Goal: Task Accomplishment & Management: Use online tool/utility

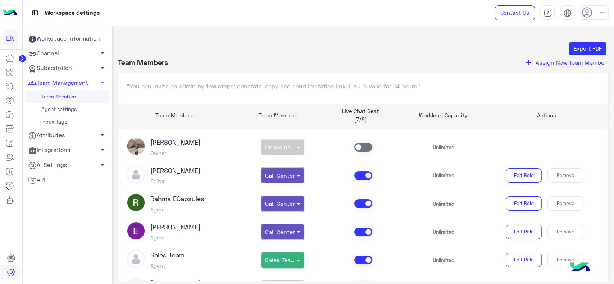
click at [12, 17] on img at bounding box center [10, 12] width 14 height 15
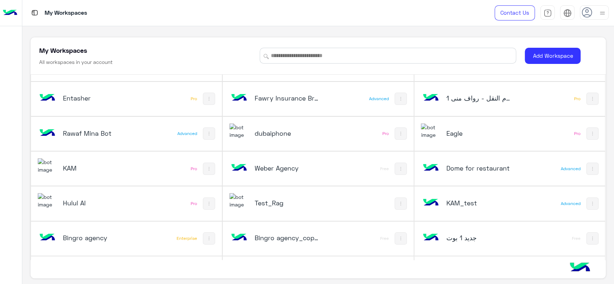
scroll to position [55, 0]
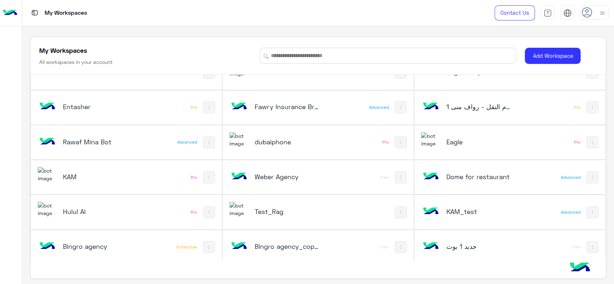
click at [278, 141] on h5 "dubaiphone" at bounding box center [287, 142] width 64 height 9
click at [269, 210] on h5 "Test_Rag" at bounding box center [287, 211] width 64 height 9
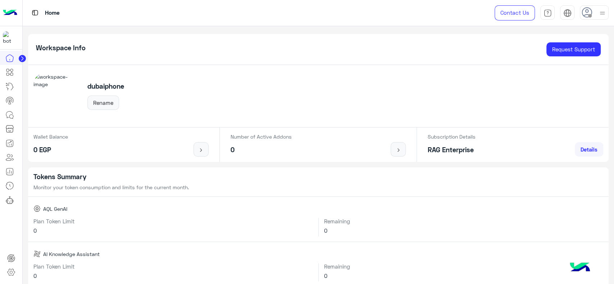
click at [23, 56] on circle at bounding box center [22, 58] width 7 height 7
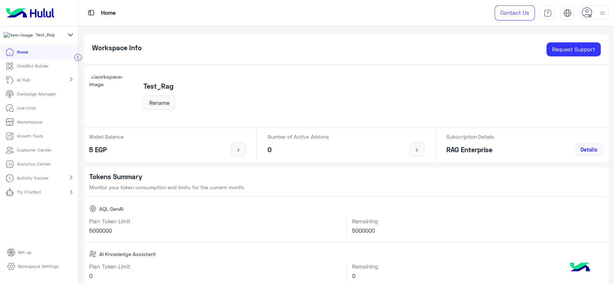
click at [31, 111] on p "Live Chat" at bounding box center [26, 108] width 19 height 6
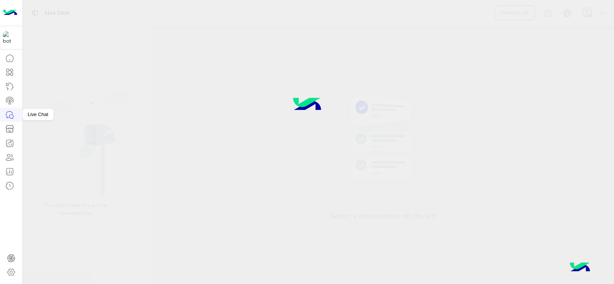
click at [12, 115] on icon at bounding box center [9, 115] width 9 height 9
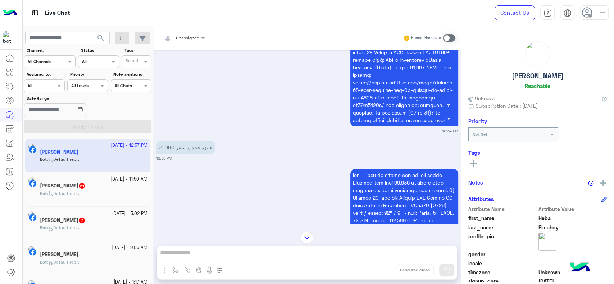
scroll to position [1959, 0]
click at [16, 58] on link at bounding box center [9, 58] width 19 height 14
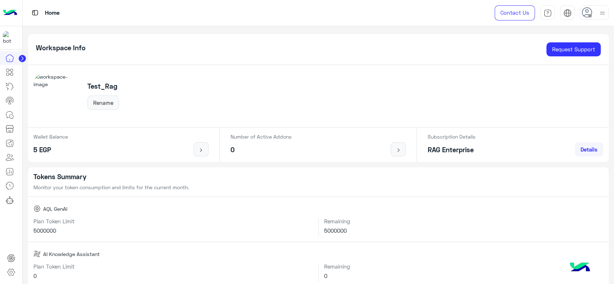
click at [22, 58] on icon at bounding box center [22, 59] width 2 height 4
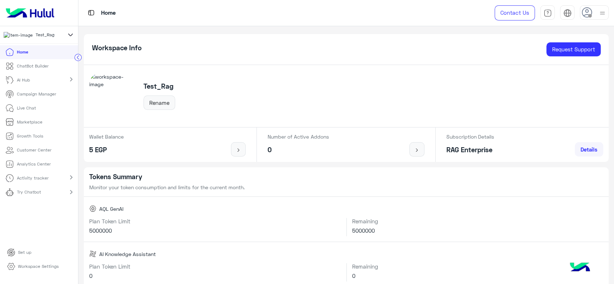
click at [68, 37] on icon at bounding box center [71, 35] width 8 height 9
click at [43, 62] on span "In Your Shoe (IYS)" at bounding box center [54, 58] width 36 height 6
click at [30, 108] on p "Live Chat" at bounding box center [26, 108] width 19 height 6
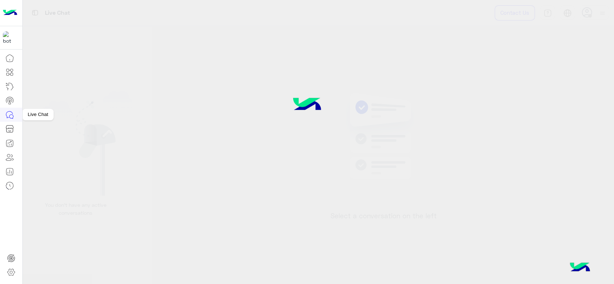
click at [10, 115] on icon at bounding box center [11, 117] width 4 height 4
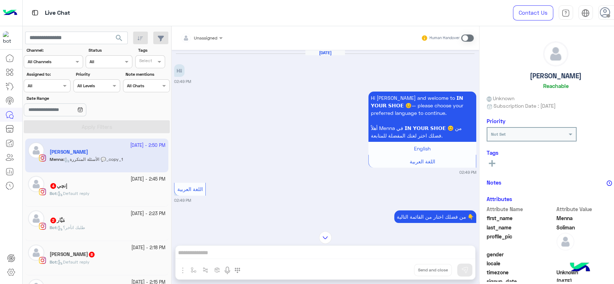
scroll to position [279, 0]
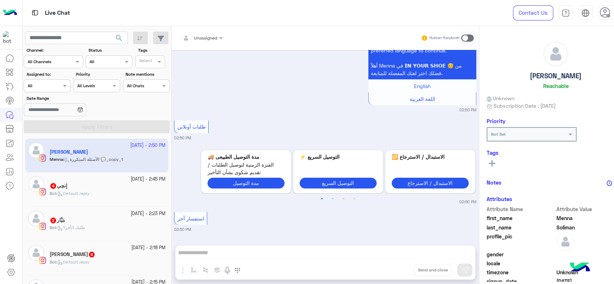
click at [107, 194] on div "Bot : Default reply" at bounding box center [108, 197] width 116 height 13
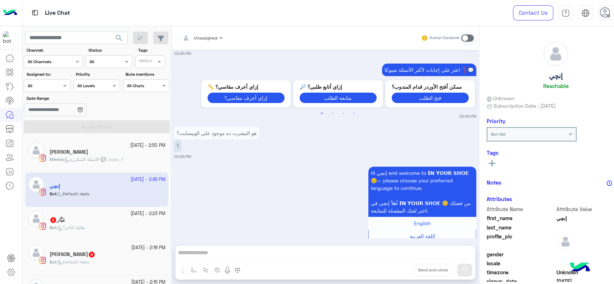
scroll to position [255, 0]
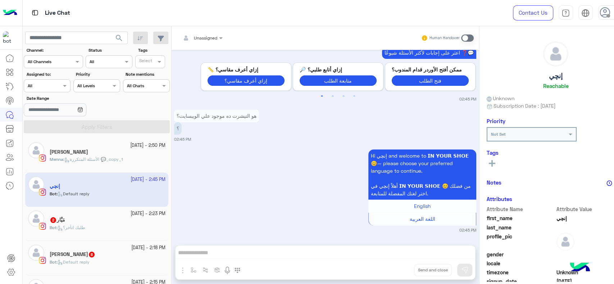
click at [106, 230] on div "Bot : طلبك اتأخر؟" at bounding box center [108, 231] width 116 height 13
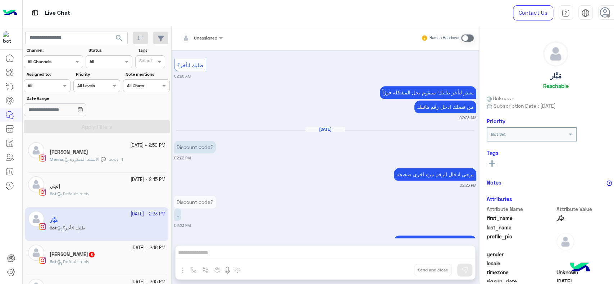
scroll to position [32, 0]
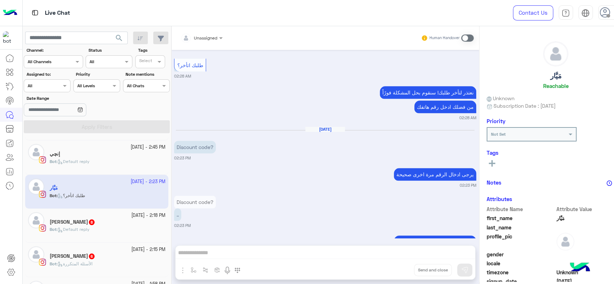
click at [118, 228] on div "Bot : Default reply" at bounding box center [108, 232] width 116 height 13
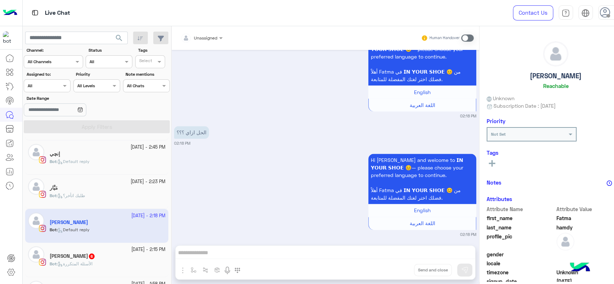
scroll to position [732, 0]
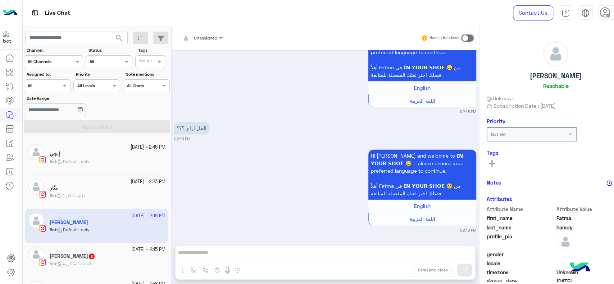
click at [102, 264] on div "Bot : الأسئلة المتكررة" at bounding box center [108, 267] width 116 height 13
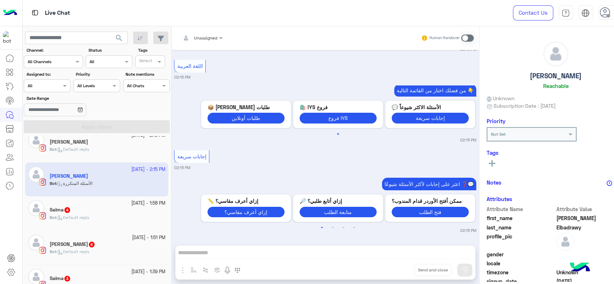
scroll to position [117, 0]
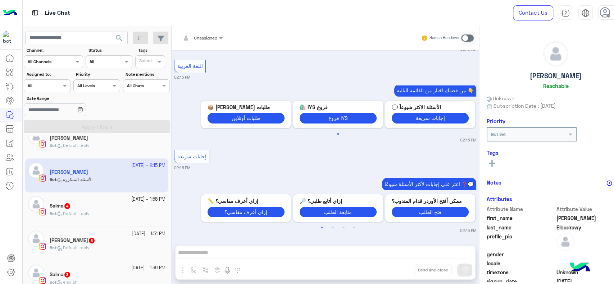
click at [120, 215] on div "Bot : Default reply" at bounding box center [108, 217] width 116 height 13
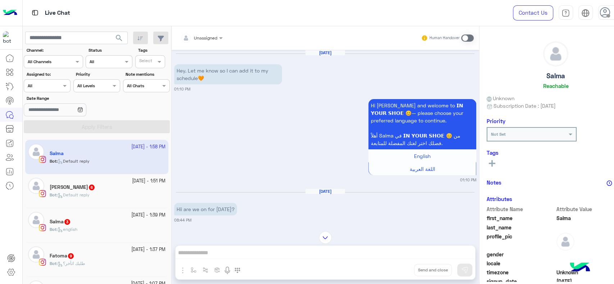
scroll to position [171, 0]
click at [132, 179] on small "[DATE] - 1:51 PM" at bounding box center [148, 179] width 33 height 7
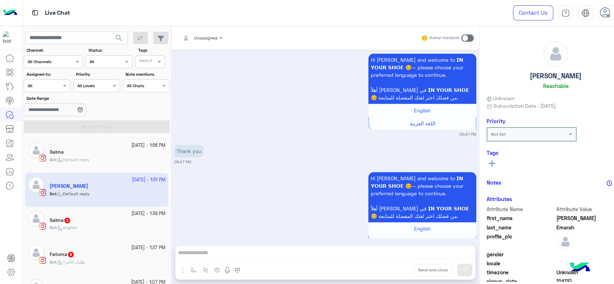
scroll to position [796, 0]
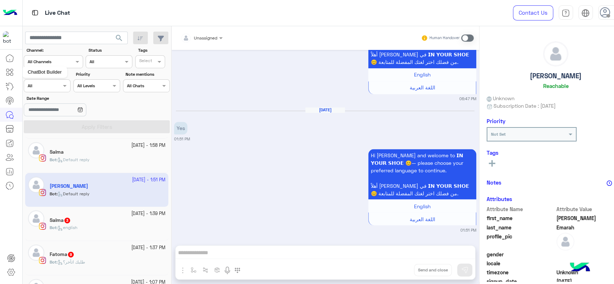
click at [9, 77] on link at bounding box center [9, 72] width 19 height 14
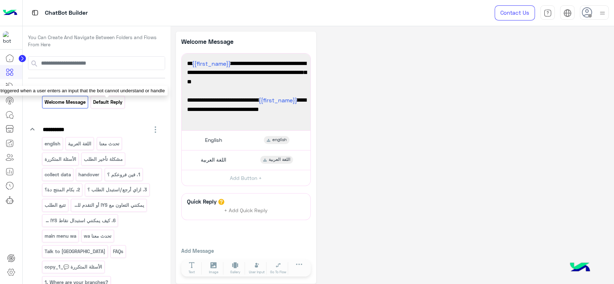
click at [100, 102] on p "Default reply" at bounding box center [108, 102] width 30 height 8
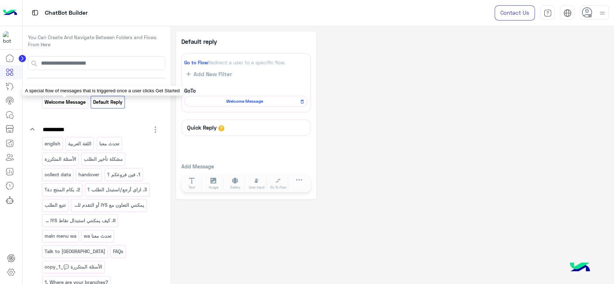
click at [71, 105] on p "Welcome Message" at bounding box center [65, 102] width 42 height 8
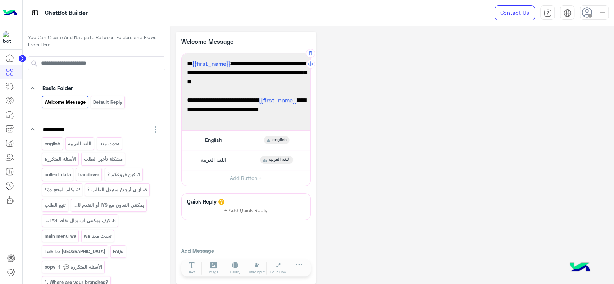
click at [213, 95] on div "Hi {{first_name}} and welcome to 𝗜𝗡 𝗬𝗢𝗨𝗥 𝗦𝗛𝗢𝗘 😊— please choose your preferred l…" at bounding box center [246, 92] width 124 height 72
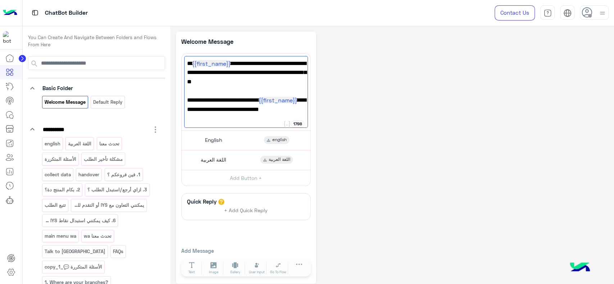
click at [358, 101] on div "**********" at bounding box center [392, 158] width 432 height 253
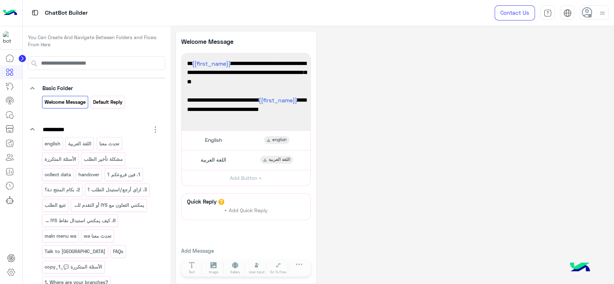
click at [105, 107] on div "Default reply" at bounding box center [108, 102] width 34 height 13
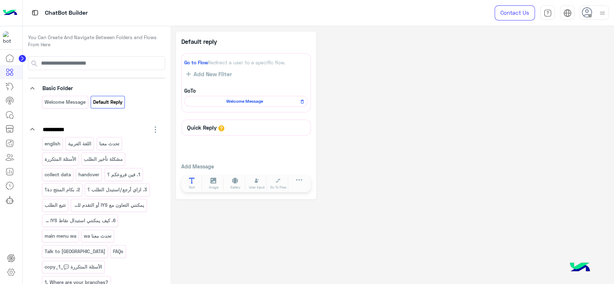
click at [196, 180] on button "Text" at bounding box center [192, 184] width 20 height 13
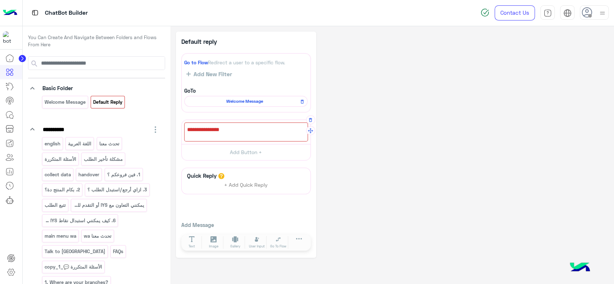
click at [220, 130] on div at bounding box center [246, 132] width 124 height 19
paste textarea "**********"
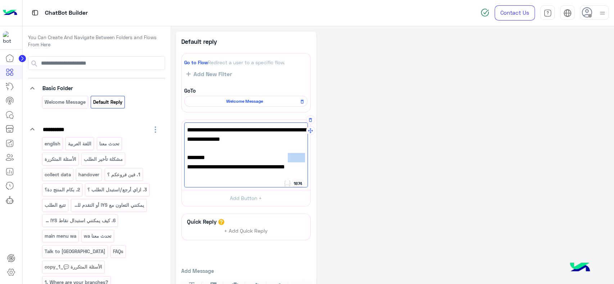
drag, startPoint x: 284, startPoint y: 159, endPoint x: 304, endPoint y: 157, distance: 20.3
click at [304, 157] on span "العربية:" at bounding box center [246, 157] width 118 height 9
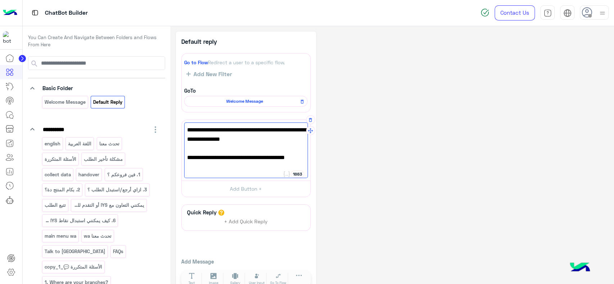
click at [261, 166] on span "جاهزين نساعدك 😊 فقط اختر من القائمة بالأسفل." at bounding box center [246, 162] width 118 height 18
click at [286, 167] on span "جاهزين نساعدك 😊 فقط اختر من القائمة بالأسفل." at bounding box center [246, 162] width 118 height 18
click at [186, 132] on div "I’m ready to help 😊 Just pick one of the options from the menu below. جاهزين نس…" at bounding box center [246, 151] width 124 height 56
click at [286, 176] on icon at bounding box center [287, 174] width 6 height 6
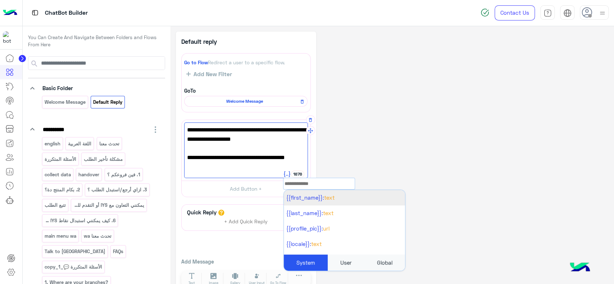
click at [296, 198] on span "{{first_name}}:" at bounding box center [305, 197] width 38 height 6
type textarea "**********"
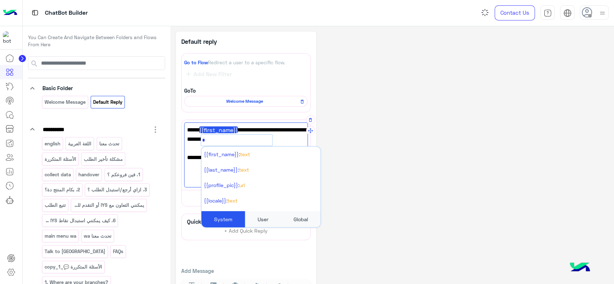
click at [371, 173] on div "**********" at bounding box center [392, 168] width 432 height 273
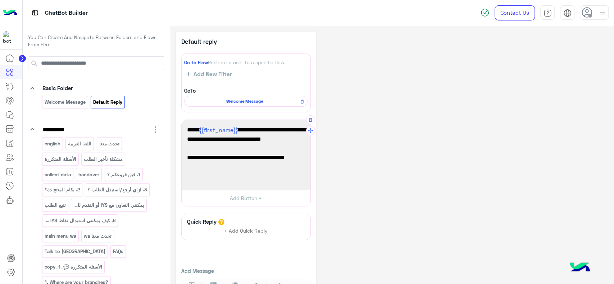
click at [239, 132] on span "Dear {{first_name}} I’m ready to help 😊 Just pick one of the options from the m…" at bounding box center [246, 139] width 118 height 28
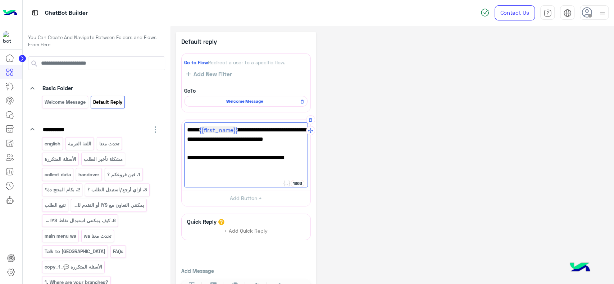
click at [303, 167] on span "جاهزين نساعدك 😊 فقط اختر من القائمة التالية." at bounding box center [246, 166] width 118 height 9
drag, startPoint x: 198, startPoint y: 129, endPoint x: 186, endPoint y: 125, distance: 13.0
click at [186, 125] on div "Dear {{first_name}} I’m ready to help 😊 Just pick one of the options from the m…" at bounding box center [246, 155] width 124 height 65
click at [303, 169] on span "جاهزين نساعدك 😊 فقط اختر من القائمة التالية." at bounding box center [246, 166] width 118 height 9
click at [304, 169] on span "جاهزين نساعدك 😊 فقط اختر من القائمة التالية." at bounding box center [246, 166] width 118 height 9
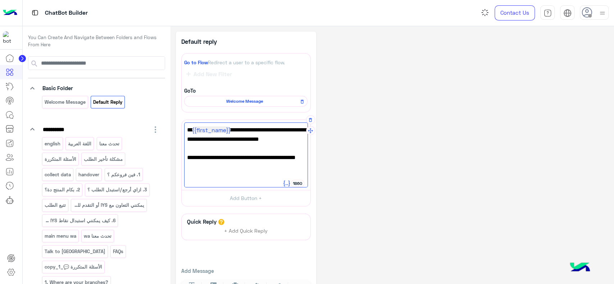
click at [288, 184] on icon at bounding box center [286, 184] width 6 height 6
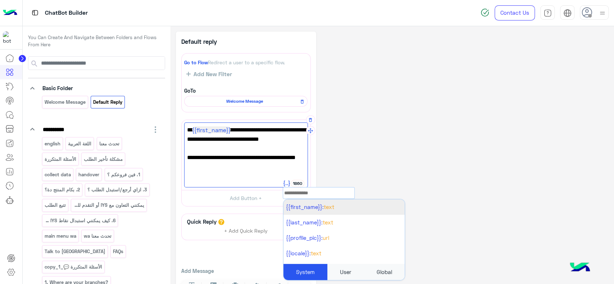
click at [299, 205] on span "{{first_name}}:" at bounding box center [305, 207] width 38 height 6
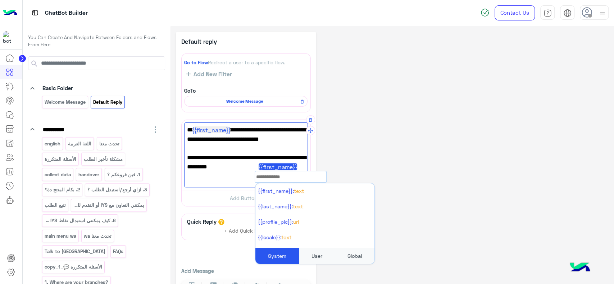
click at [254, 165] on span "اهلا {{first_name}} [PERSON_NAME]ك 😊 فقط اختر من القائمة التالية." at bounding box center [246, 171] width 118 height 18
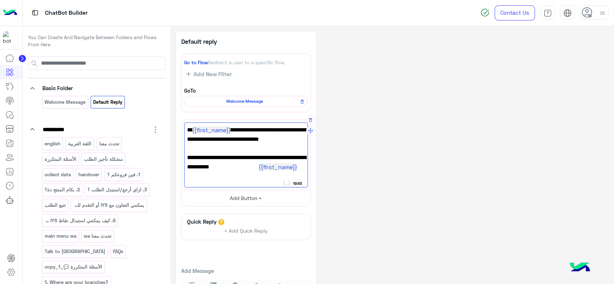
type textarea "**********"
click at [248, 200] on button "Add Button +" at bounding box center [246, 198] width 129 height 16
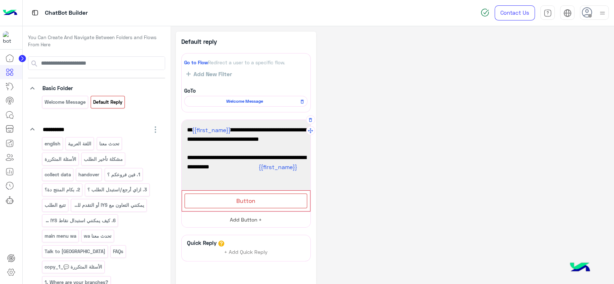
click at [248, 200] on span "Button" at bounding box center [245, 200] width 19 height 7
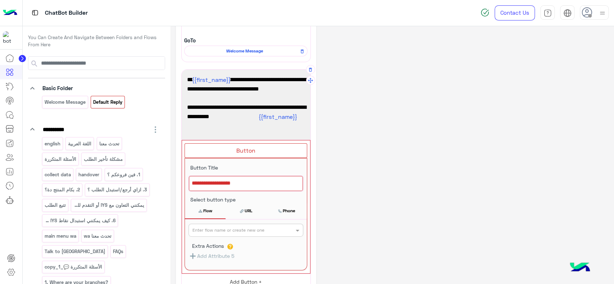
scroll to position [52, 0]
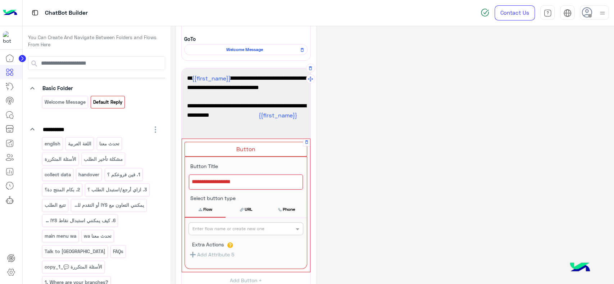
click at [259, 176] on div at bounding box center [246, 182] width 114 height 15
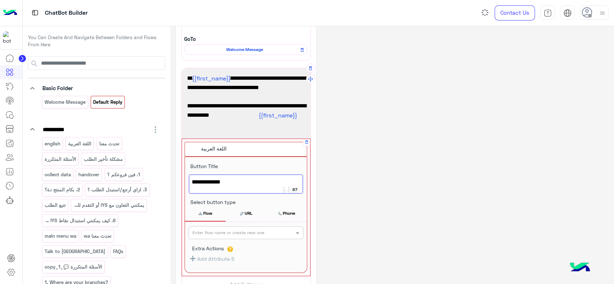
type textarea "**********"
click at [215, 232] on input "text" at bounding box center [233, 232] width 83 height 6
type input "***"
click at [217, 245] on b "اللغة العربية" at bounding box center [205, 247] width 26 height 6
click at [217, 245] on label "Extra Actions" at bounding box center [208, 246] width 32 height 6
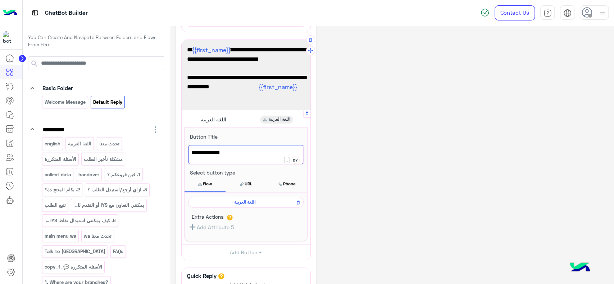
scroll to position [82, 0]
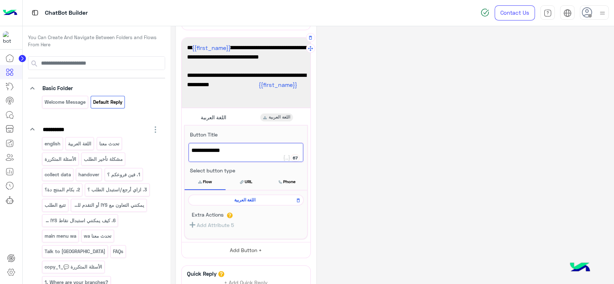
click at [244, 246] on button "Add Button +" at bounding box center [246, 250] width 129 height 16
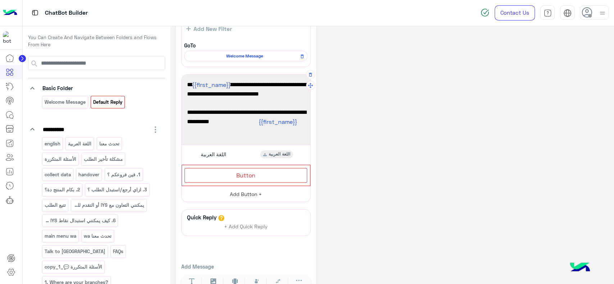
scroll to position [66, 0]
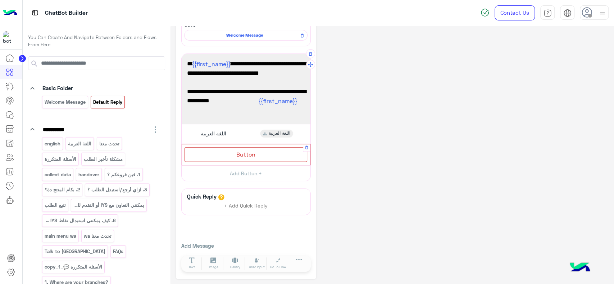
click at [238, 151] on span "Button" at bounding box center [245, 154] width 19 height 7
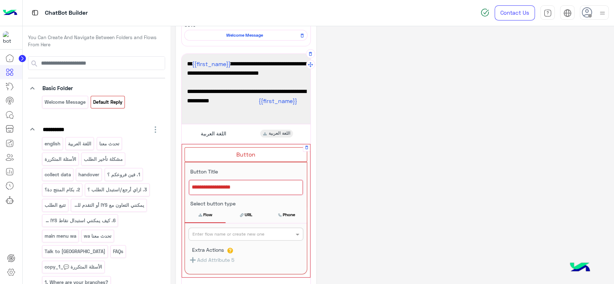
click at [240, 187] on div at bounding box center [246, 187] width 114 height 15
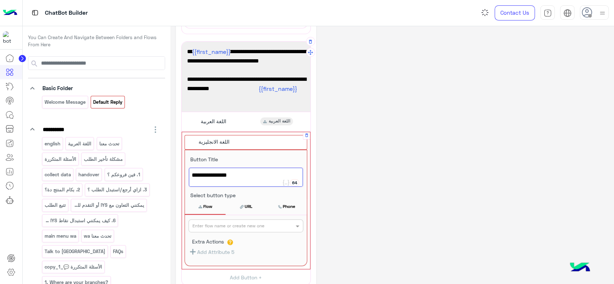
scroll to position [79, 0]
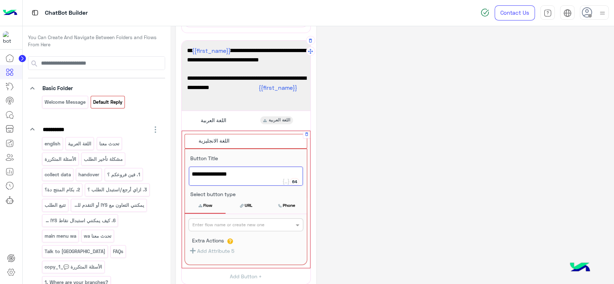
click at [243, 179] on div "اللغة الانجليزية" at bounding box center [246, 176] width 114 height 19
type textarea "*"
type textarea "*******"
click at [239, 225] on input "text" at bounding box center [233, 224] width 83 height 6
type input "**"
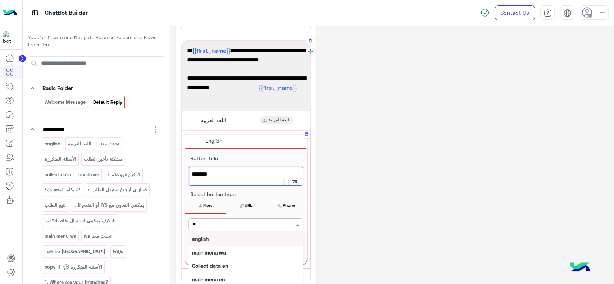
click at [229, 236] on div "english" at bounding box center [245, 239] width 115 height 13
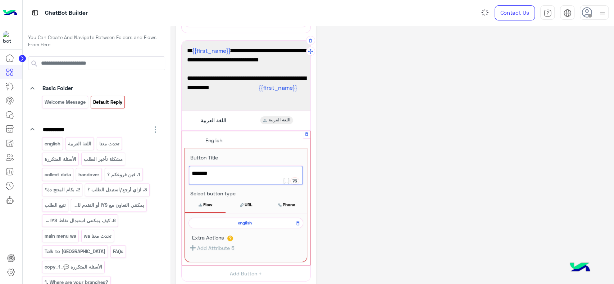
click at [350, 157] on div "**********" at bounding box center [392, 166] width 432 height 428
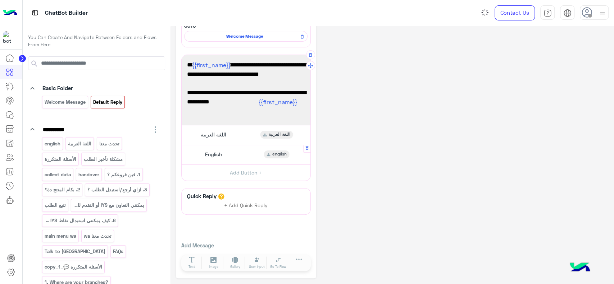
scroll to position [0, 0]
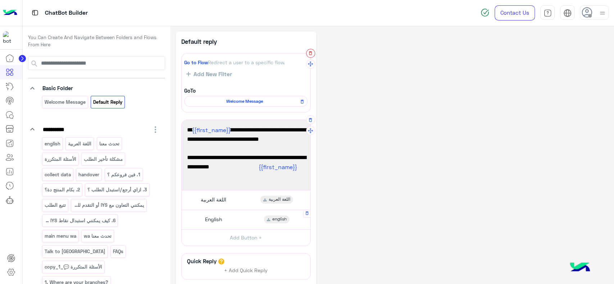
click at [309, 54] on icon "button" at bounding box center [310, 53] width 3 height 4
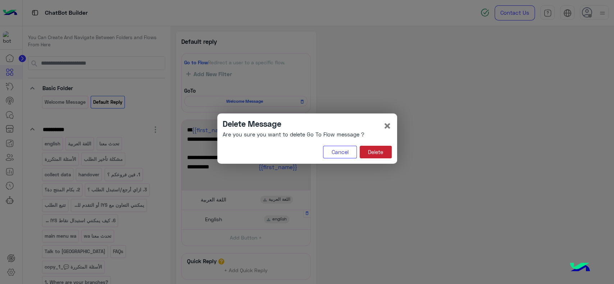
click at [379, 152] on button "Delete" at bounding box center [375, 152] width 32 height 13
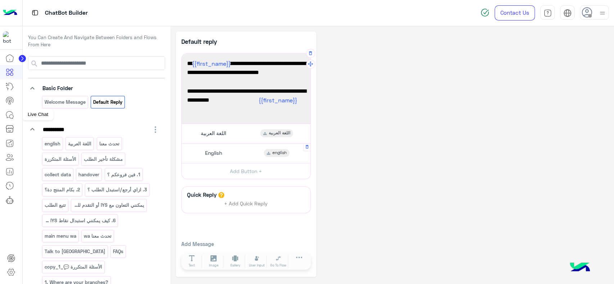
click at [9, 115] on icon at bounding box center [9, 115] width 9 height 9
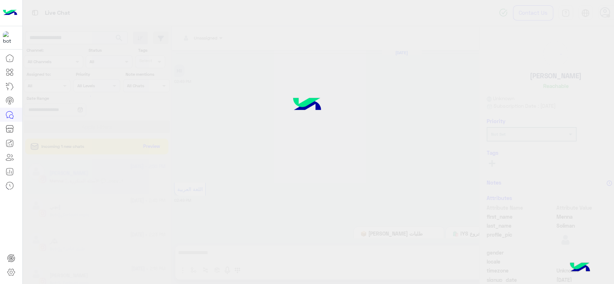
scroll to position [279, 0]
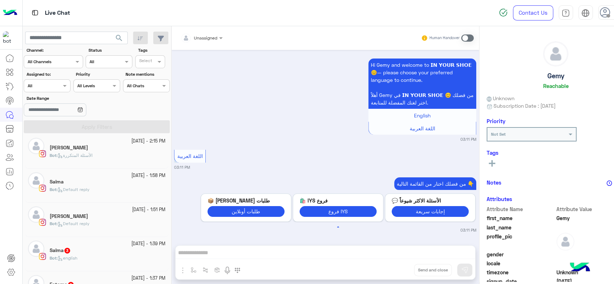
scroll to position [262, 0]
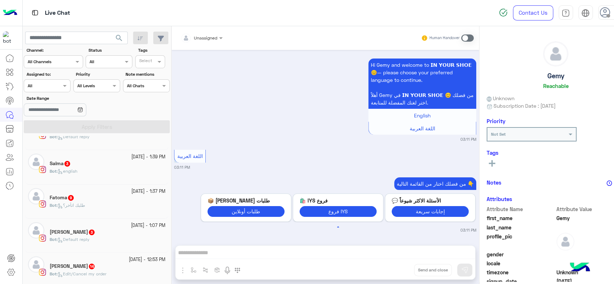
click at [81, 197] on div "Fatoma 9" at bounding box center [108, 199] width 116 height 8
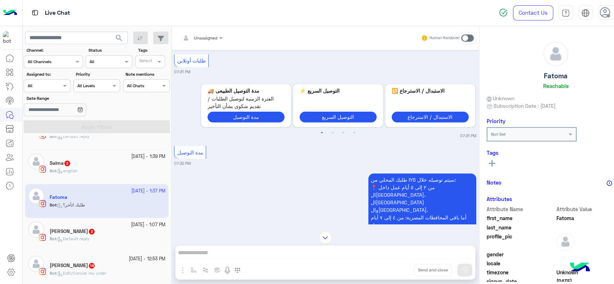
scroll to position [336, 0]
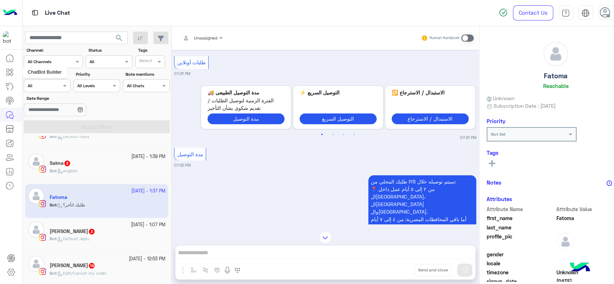
click at [11, 70] on icon at bounding box center [9, 72] width 9 height 9
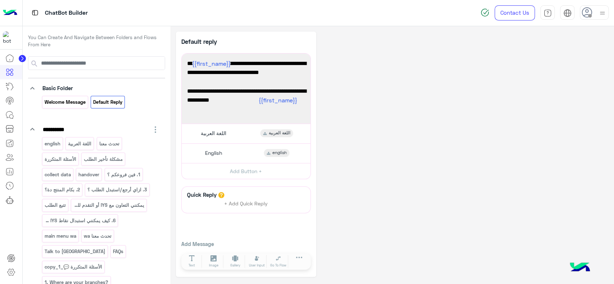
click at [66, 108] on div "Welcome Message" at bounding box center [65, 102] width 46 height 13
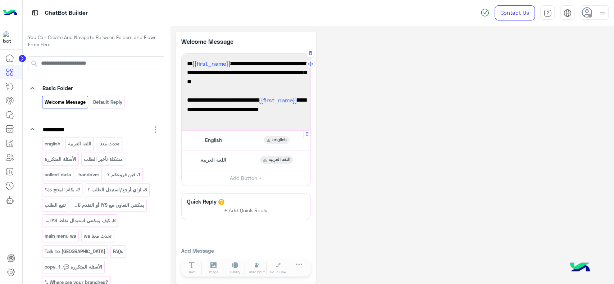
click at [215, 147] on div "English english" at bounding box center [245, 140] width 123 height 14
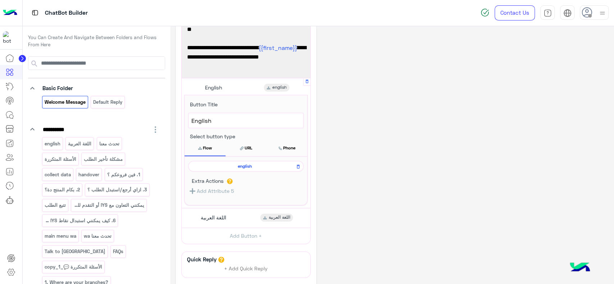
scroll to position [54, 0]
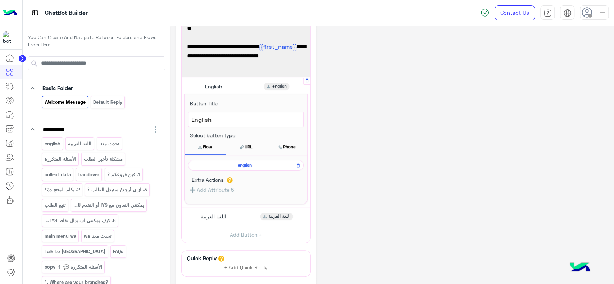
click at [216, 165] on span "english" at bounding box center [244, 165] width 105 height 6
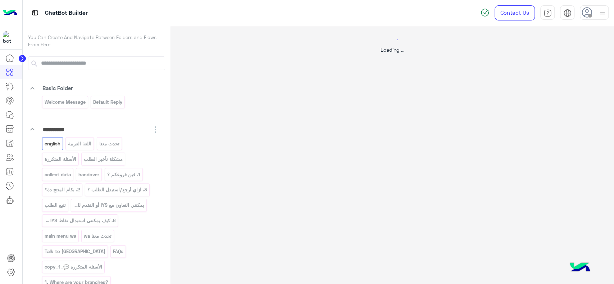
scroll to position [0, 0]
select select "*"
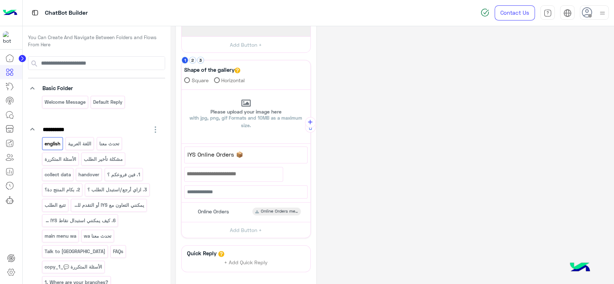
scroll to position [218, 0]
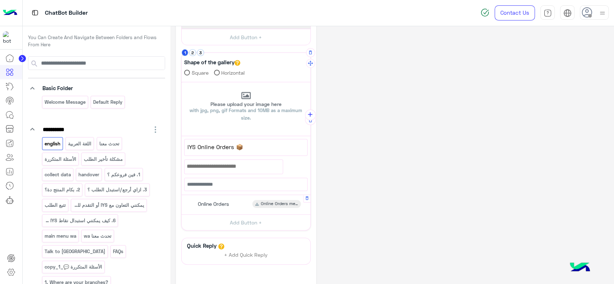
click at [208, 200] on div "Online Orders" at bounding box center [212, 204] width 39 height 8
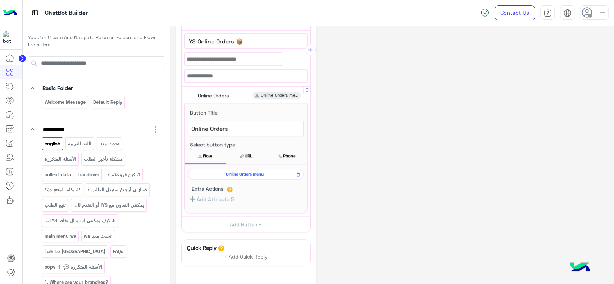
scroll to position [325, 0]
click at [227, 170] on span "Online Orders menu" at bounding box center [244, 173] width 105 height 6
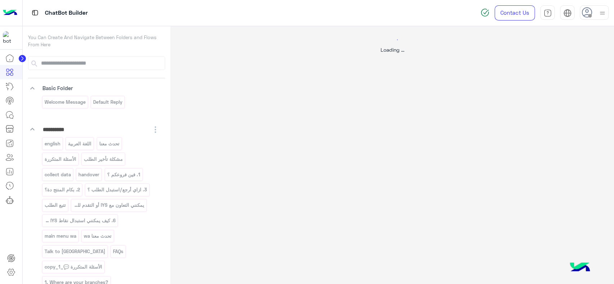
scroll to position [0, 0]
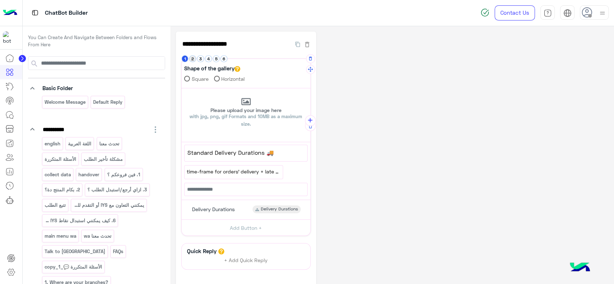
click at [193, 58] on button "2" at bounding box center [192, 58] width 7 height 7
click at [199, 59] on button "3" at bounding box center [200, 58] width 7 height 7
click at [206, 60] on button "4" at bounding box center [208, 58] width 7 height 7
click at [215, 60] on button "5" at bounding box center [216, 58] width 7 height 7
click at [224, 62] on button "6" at bounding box center [223, 58] width 7 height 7
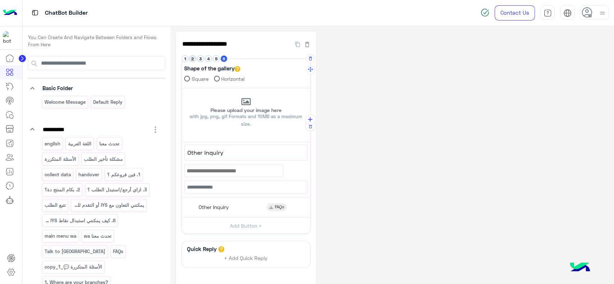
click at [189, 59] on li "2" at bounding box center [193, 58] width 8 height 7
click at [186, 59] on button "1" at bounding box center [185, 58] width 7 height 7
click at [222, 58] on button "6" at bounding box center [223, 58] width 7 height 7
click at [208, 205] on span "Other Inquiry" at bounding box center [213, 207] width 30 height 6
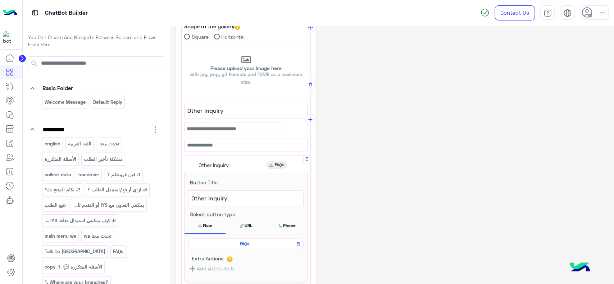
scroll to position [43, 0]
click at [207, 238] on div "FAQs" at bounding box center [245, 243] width 115 height 11
click at [207, 243] on span "FAQs" at bounding box center [244, 243] width 105 height 6
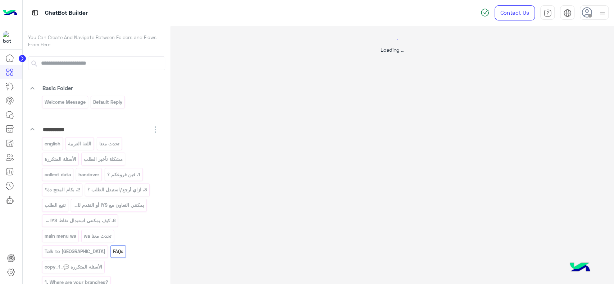
scroll to position [0, 0]
select select "*"
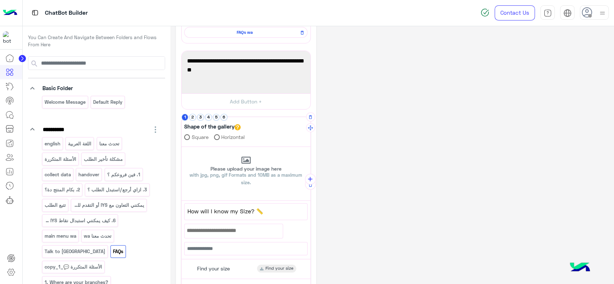
scroll to position [91, 0]
click at [189, 117] on li "2" at bounding box center [193, 116] width 8 height 7
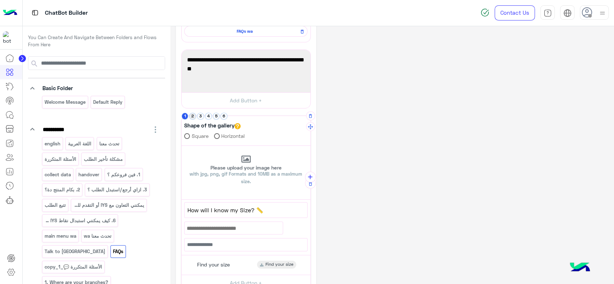
click at [192, 117] on button "2" at bounding box center [192, 116] width 7 height 7
click at [199, 119] on button "3" at bounding box center [200, 116] width 7 height 7
click at [207, 119] on button "4" at bounding box center [208, 116] width 7 height 7
click at [215, 118] on button "5" at bounding box center [216, 116] width 7 height 7
click at [223, 118] on button "6" at bounding box center [223, 116] width 7 height 7
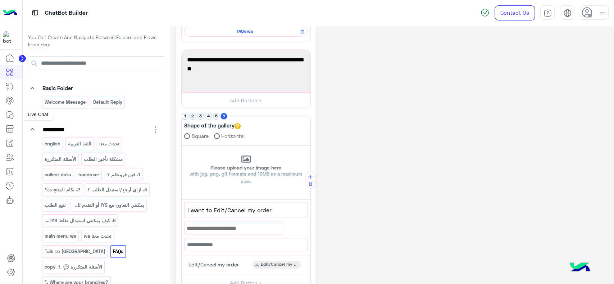
click at [8, 116] on icon at bounding box center [9, 115] width 9 height 9
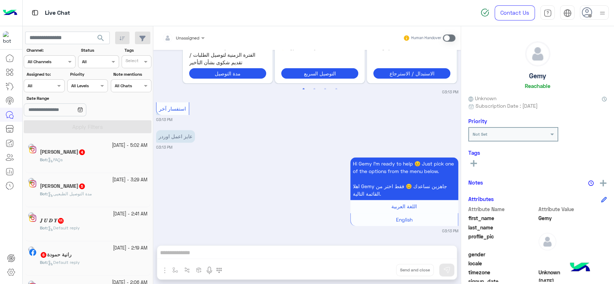
scroll to position [3, 0]
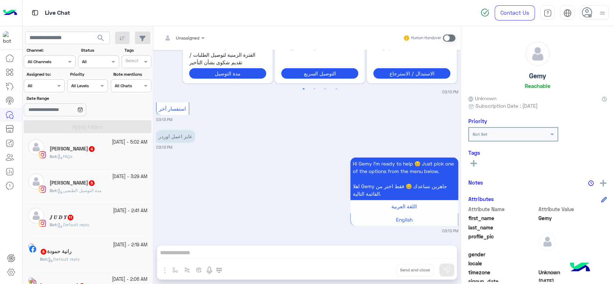
click at [57, 186] on h5 "Shaymaa Mostafa 5" at bounding box center [73, 183] width 46 height 6
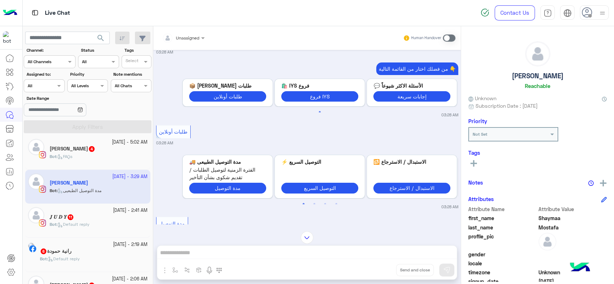
scroll to position [450, 0]
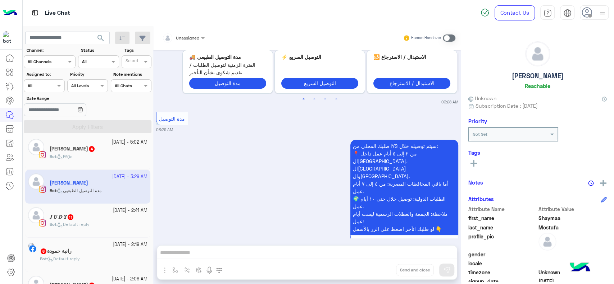
click at [96, 220] on div "𝑱 𝑼 𝑫 𝒀 11" at bounding box center [99, 218] width 98 height 8
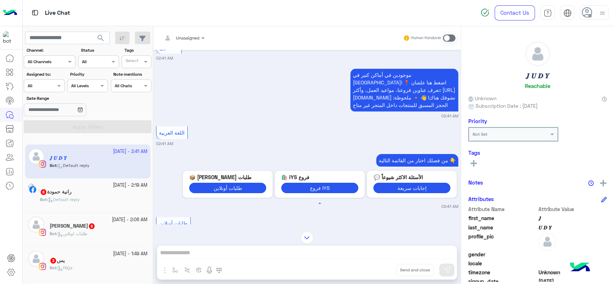
scroll to position [63, 0]
click at [133, 196] on div "[PERSON_NAME] 6" at bounding box center [93, 193] width 107 height 8
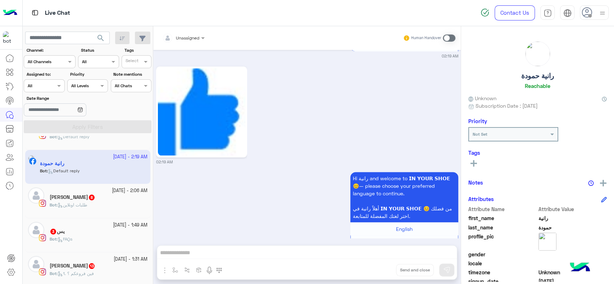
scroll to position [92, 0]
click at [123, 231] on div "يس 3" at bounding box center [99, 232] width 98 height 8
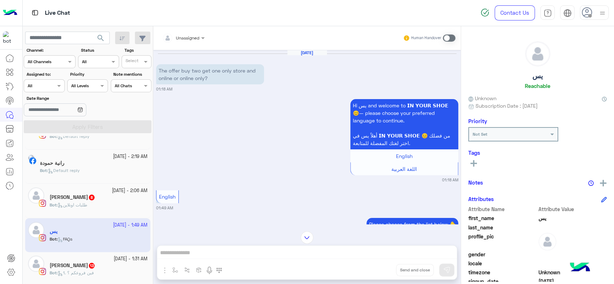
click at [138, 197] on div "[PERSON_NAME] 8" at bounding box center [99, 198] width 98 height 8
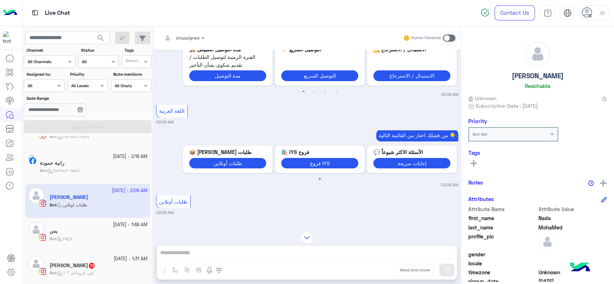
scroll to position [724, 0]
